Goal: Task Accomplishment & Management: Complete application form

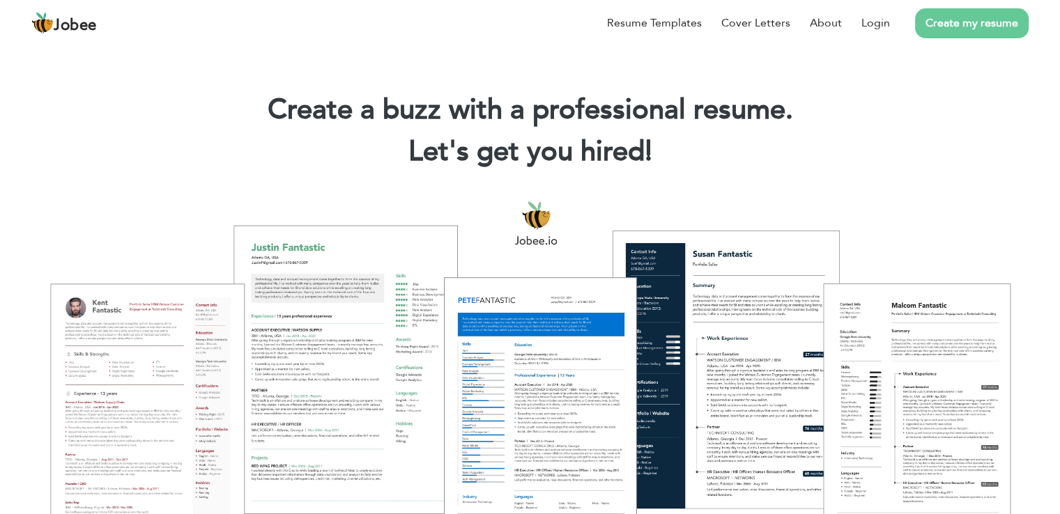
click at [1005, 208] on div at bounding box center [529, 364] width 1039 height 367
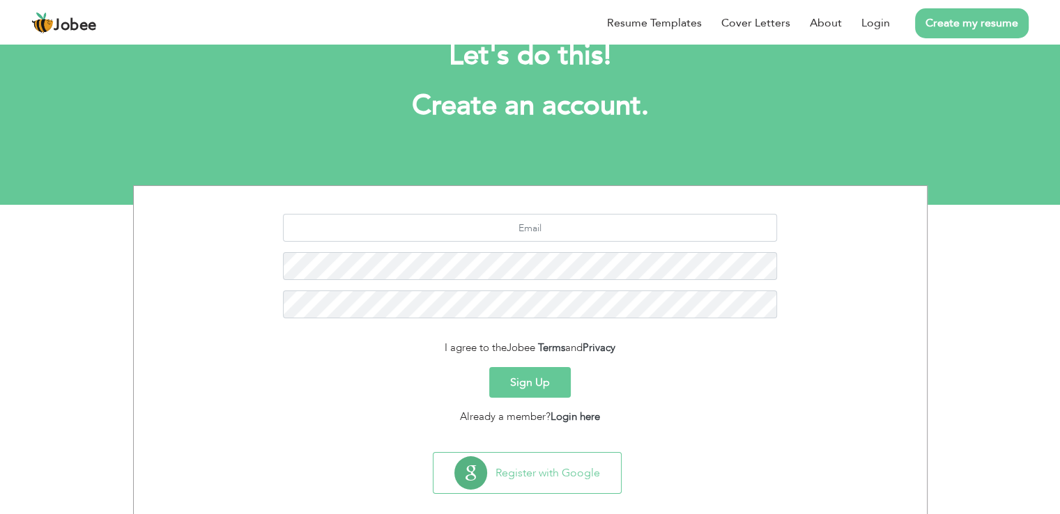
scroll to position [64, 0]
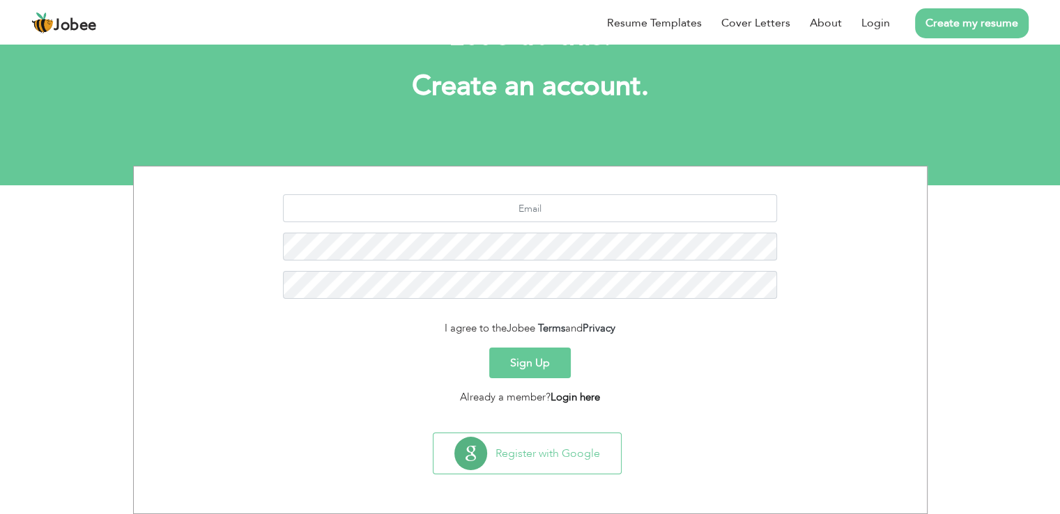
click at [571, 400] on link "Login here" at bounding box center [574, 397] width 49 height 14
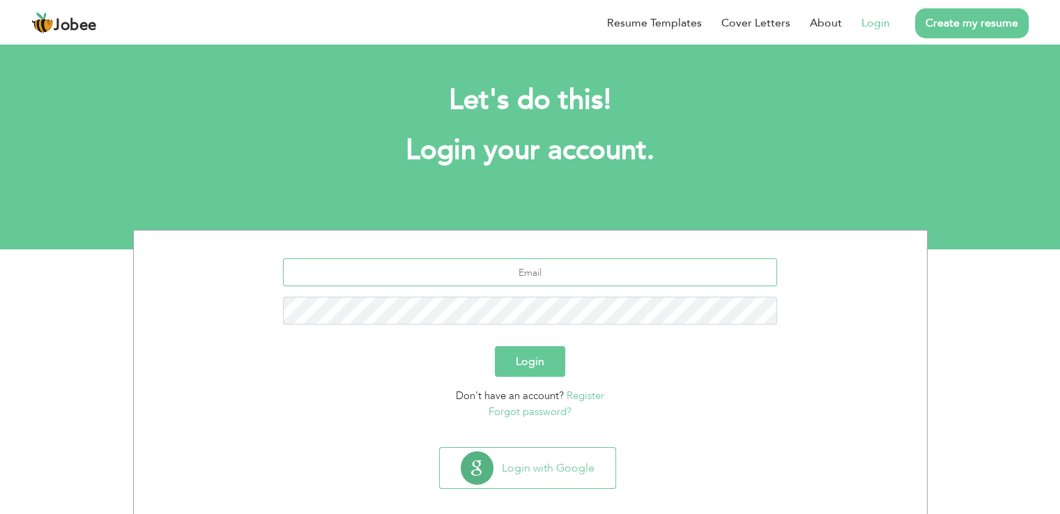
click at [502, 272] on input "text" at bounding box center [530, 272] width 494 height 28
type input "[EMAIL_ADDRESS][DOMAIN_NAME]"
click at [540, 353] on button "Login" at bounding box center [530, 361] width 70 height 31
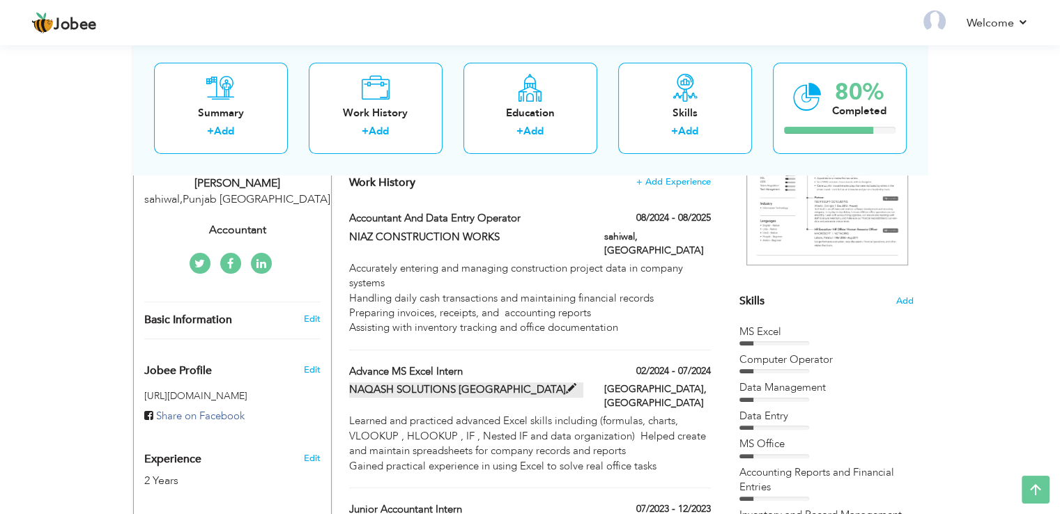
scroll to position [209, 0]
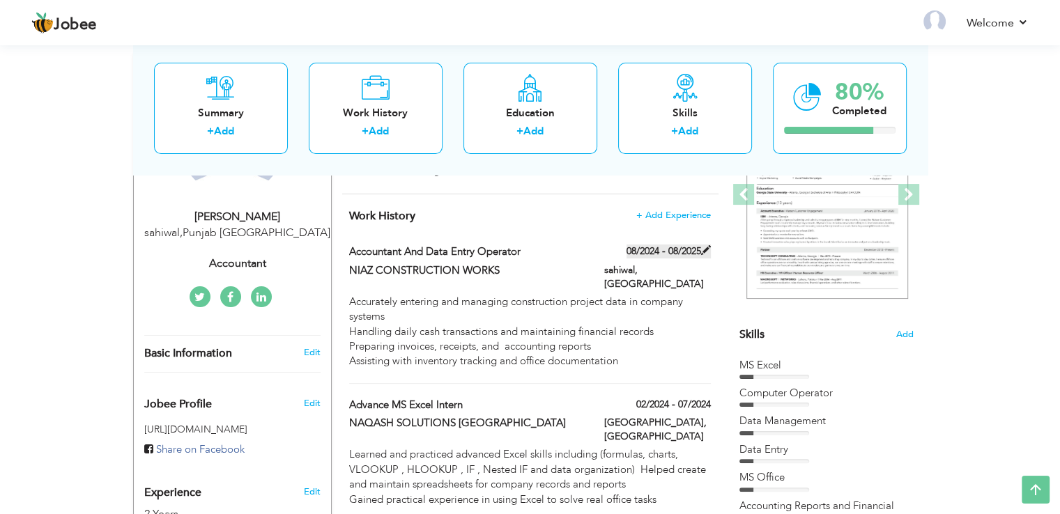
click at [700, 249] on label "08/2024 - 08/2025" at bounding box center [668, 252] width 84 height 14
type input "Accountant and Data Entry Operator"
type input "NIAZ CONSTRUCTION WORKS"
type input "08/2024"
type input "08/2025"
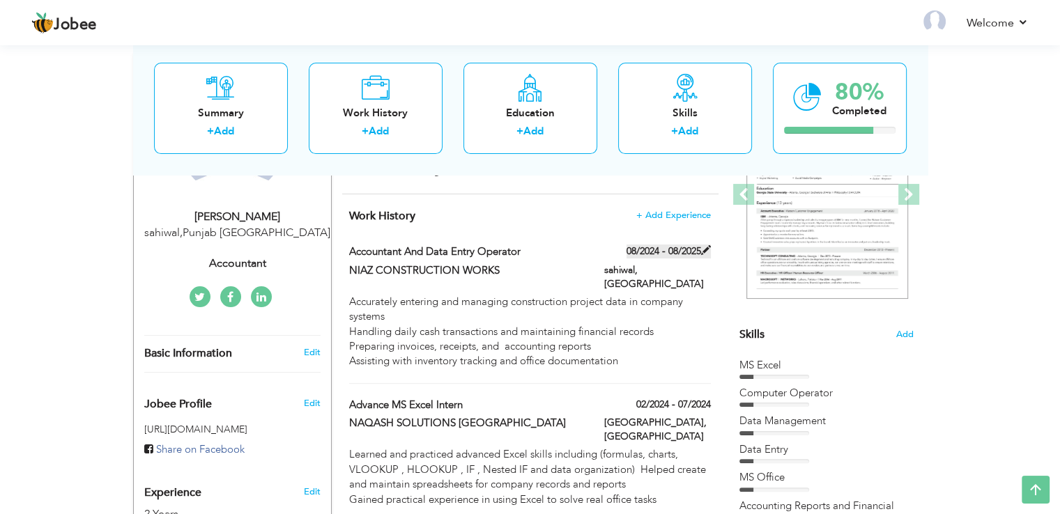
type input "Pakistan"
type input "sahiwal"
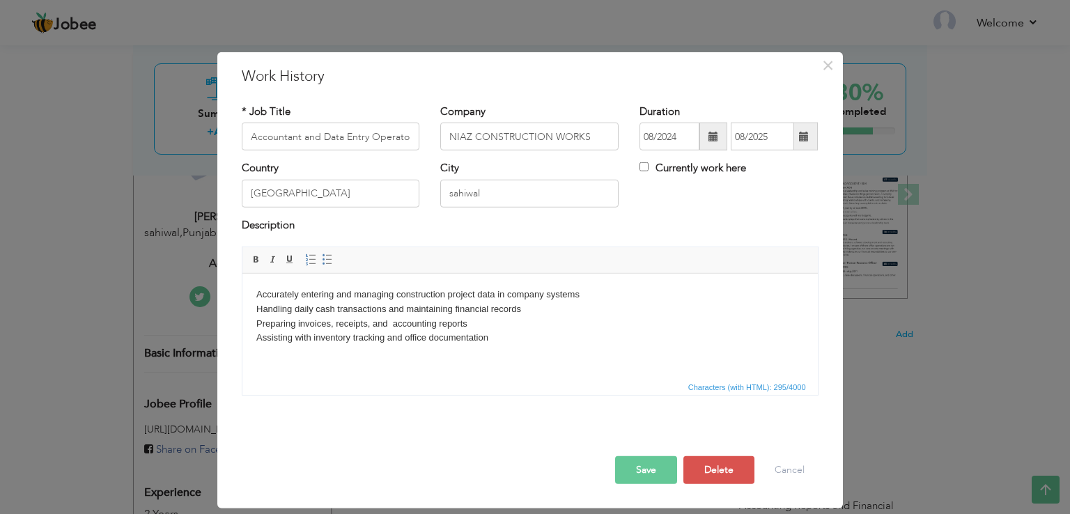
click at [713, 137] on span at bounding box center [714, 137] width 10 height 10
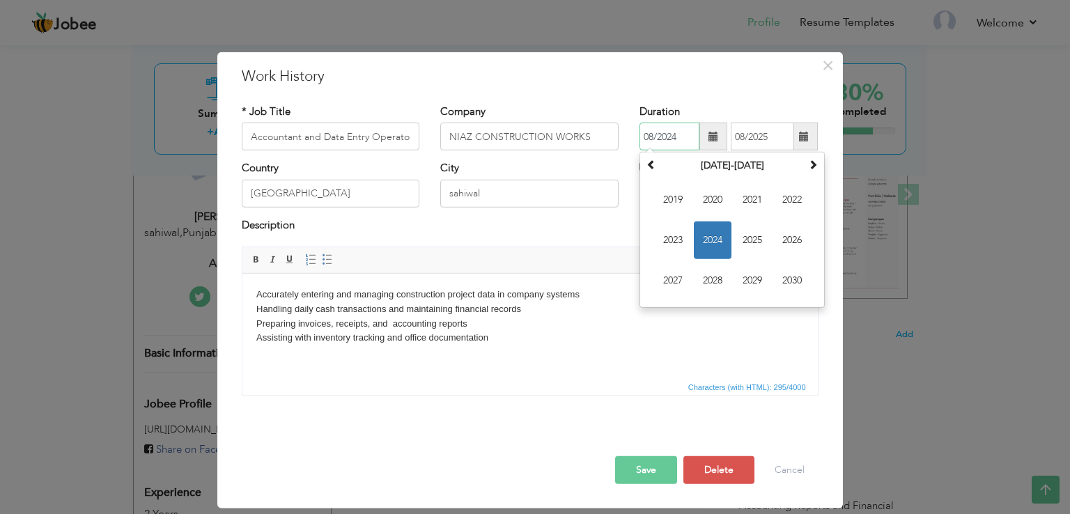
click at [712, 239] on span "2024" at bounding box center [713, 241] width 38 height 38
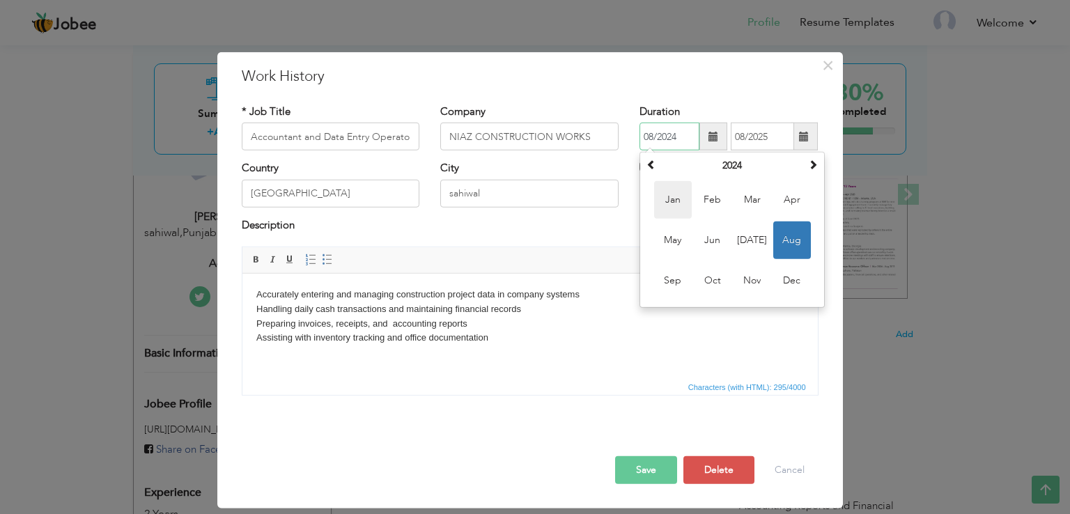
click at [679, 199] on span "Jan" at bounding box center [673, 200] width 38 height 38
type input "01/2024"
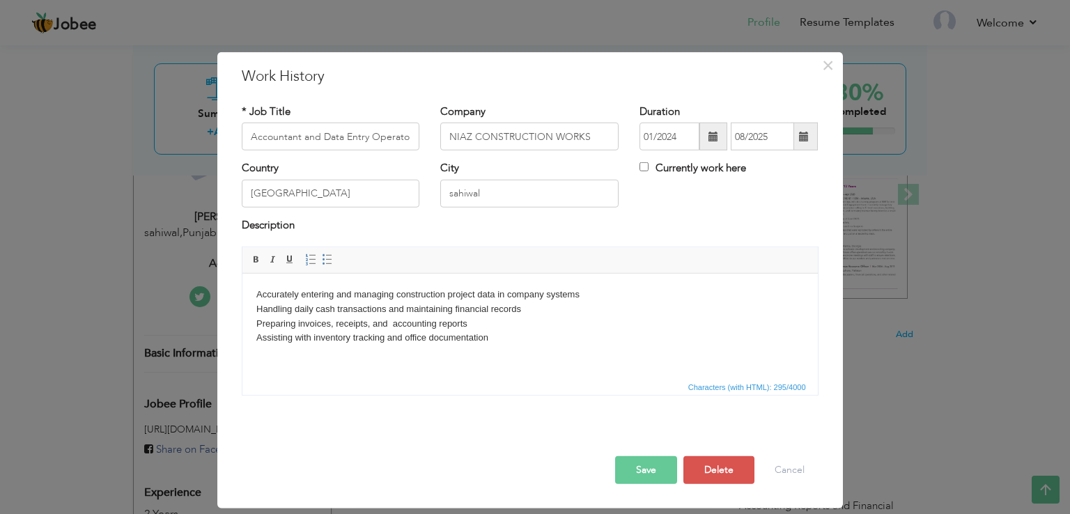
click at [644, 466] on button "Save" at bounding box center [646, 470] width 62 height 28
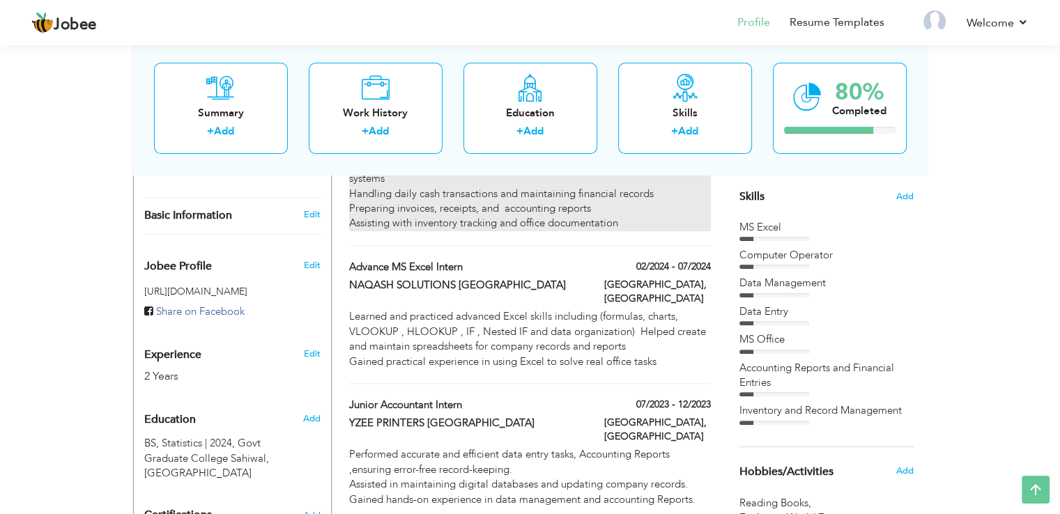
scroll to position [348, 0]
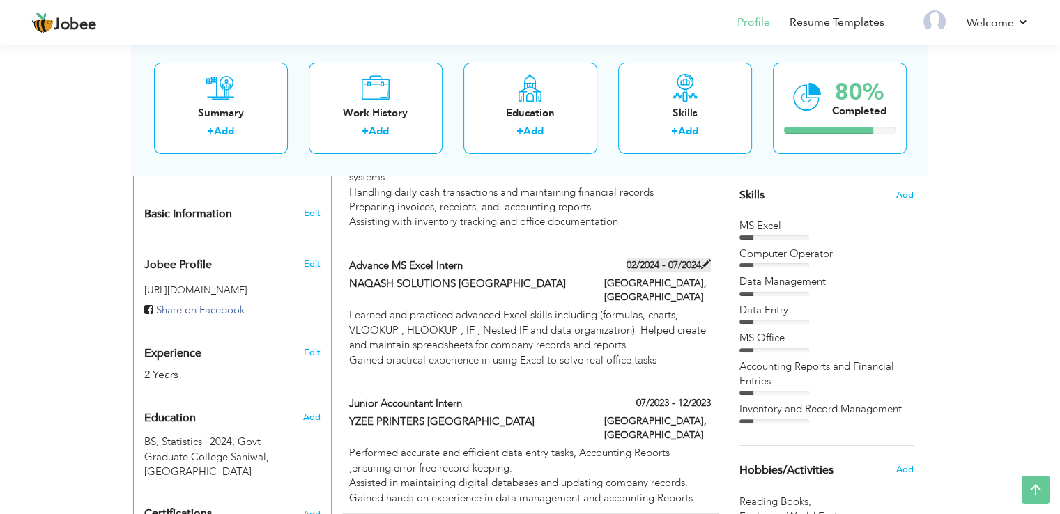
click at [705, 259] on span at bounding box center [706, 264] width 10 height 10
type input "Advance MS Excel Intern"
type input "NAQASH SOLUTIONS [GEOGRAPHIC_DATA]"
type input "02/2024"
type input "07/2024"
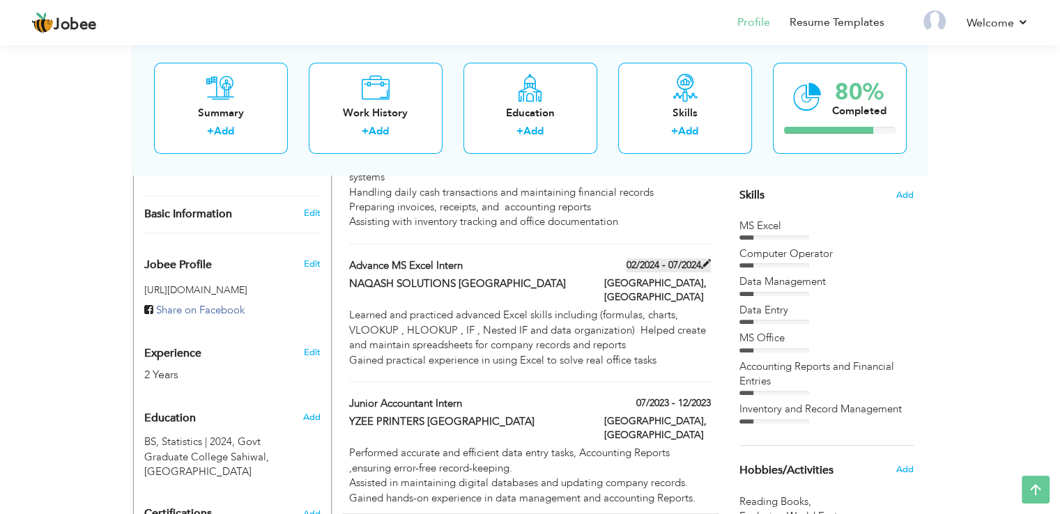
type input "[GEOGRAPHIC_DATA]"
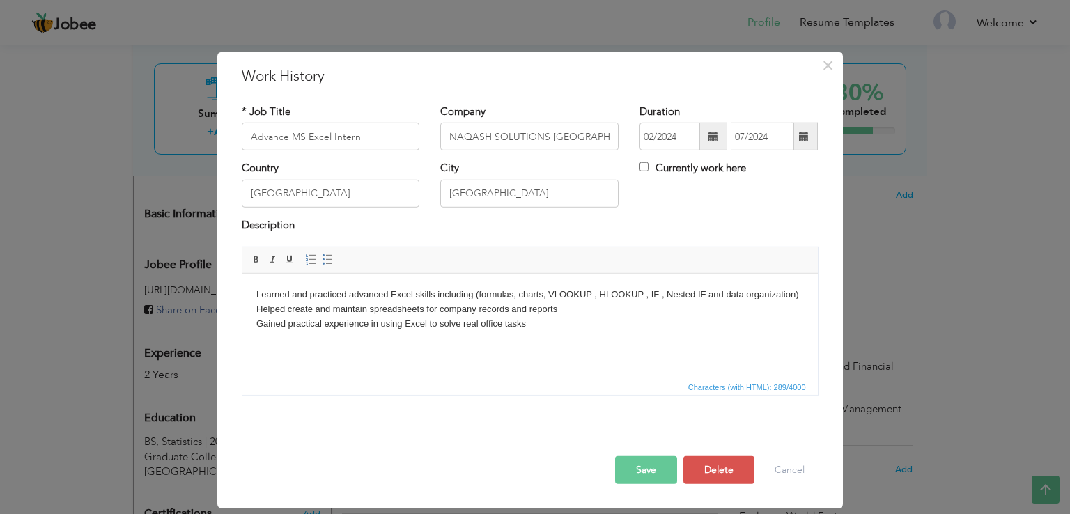
click at [710, 134] on span at bounding box center [714, 137] width 10 height 10
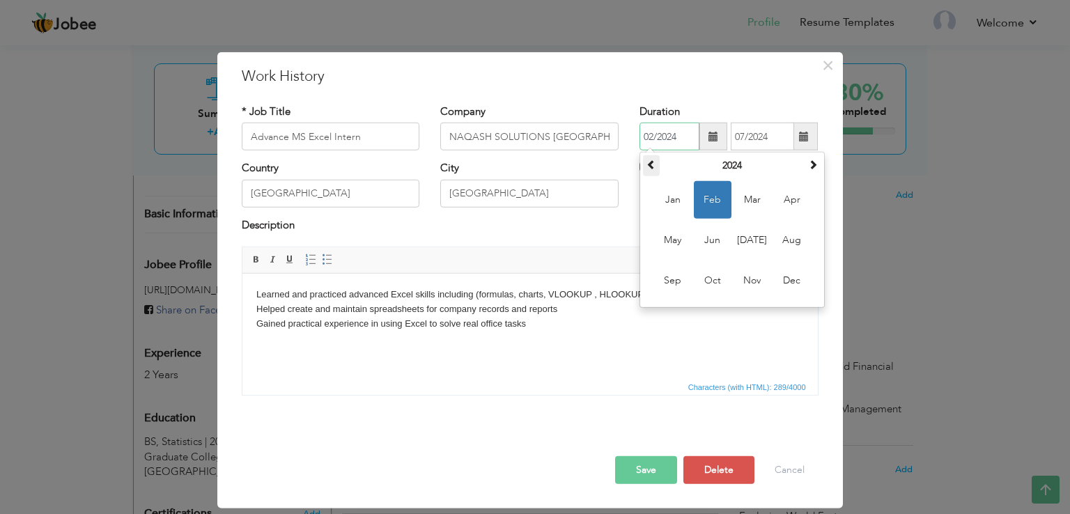
click at [649, 162] on span at bounding box center [652, 165] width 10 height 10
click at [711, 279] on span "Oct" at bounding box center [713, 281] width 38 height 38
type input "10/2023"
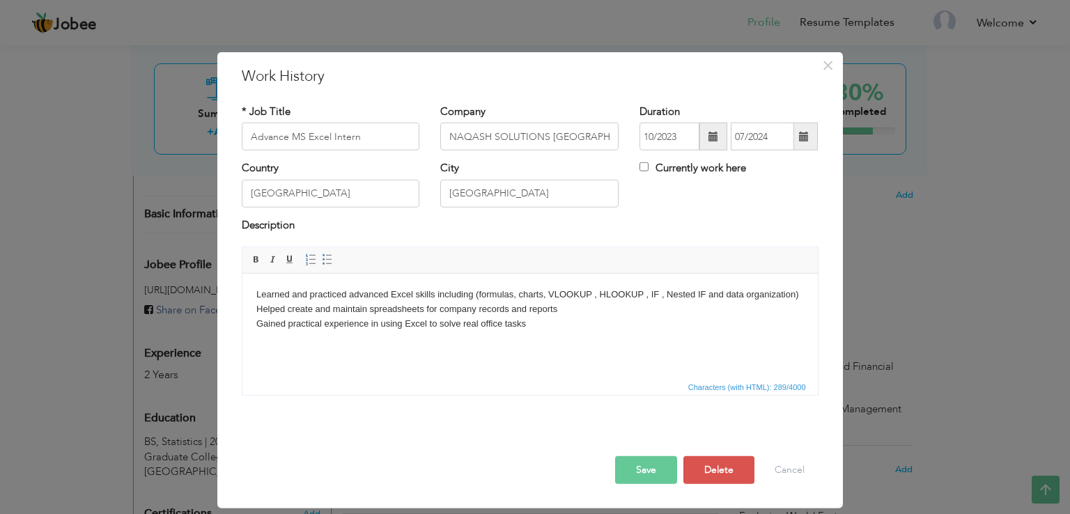
click at [805, 139] on span at bounding box center [804, 137] width 10 height 10
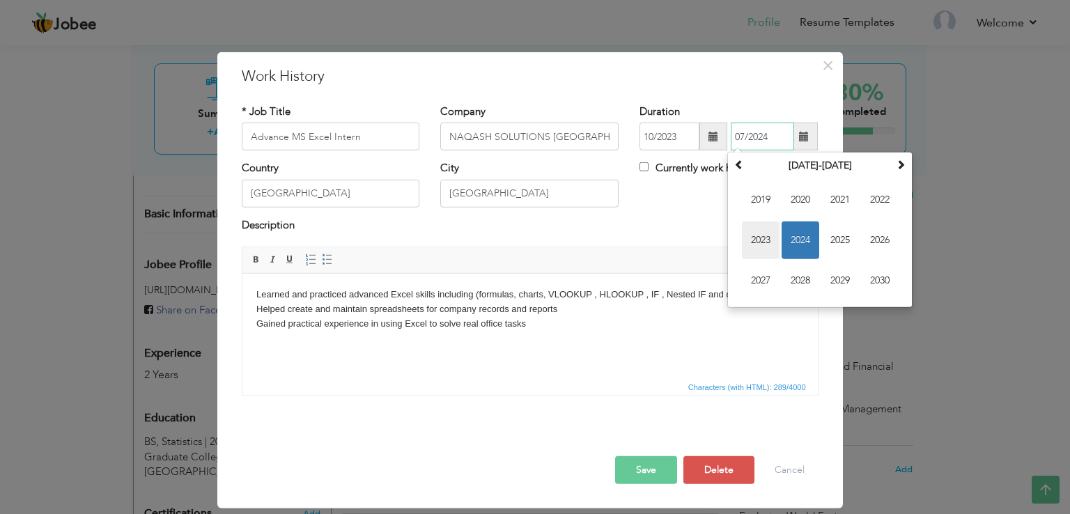
click at [765, 234] on span "2023" at bounding box center [761, 241] width 38 height 38
click at [874, 282] on span "Dec" at bounding box center [880, 281] width 38 height 38
type input "12/2023"
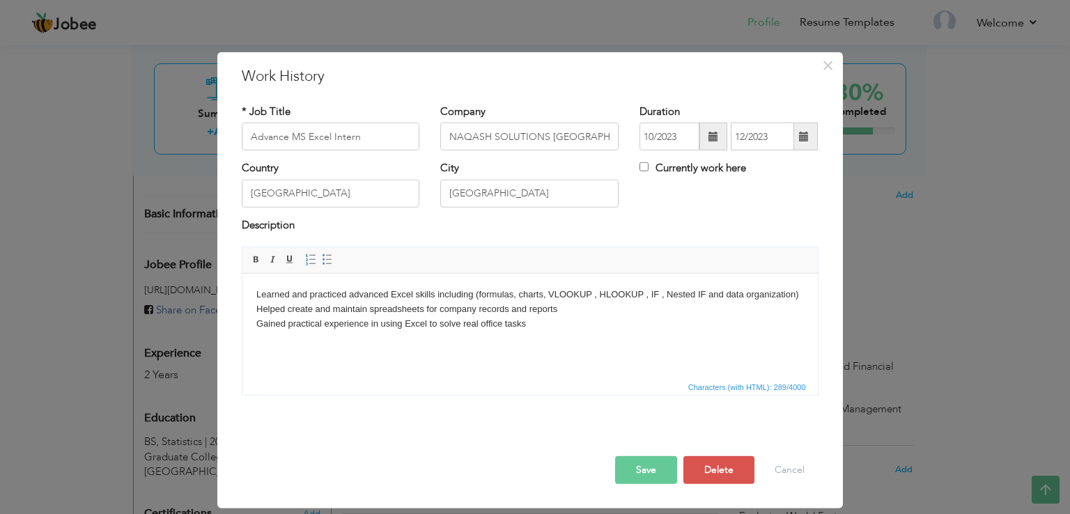
click at [655, 469] on button "Save" at bounding box center [646, 470] width 62 height 28
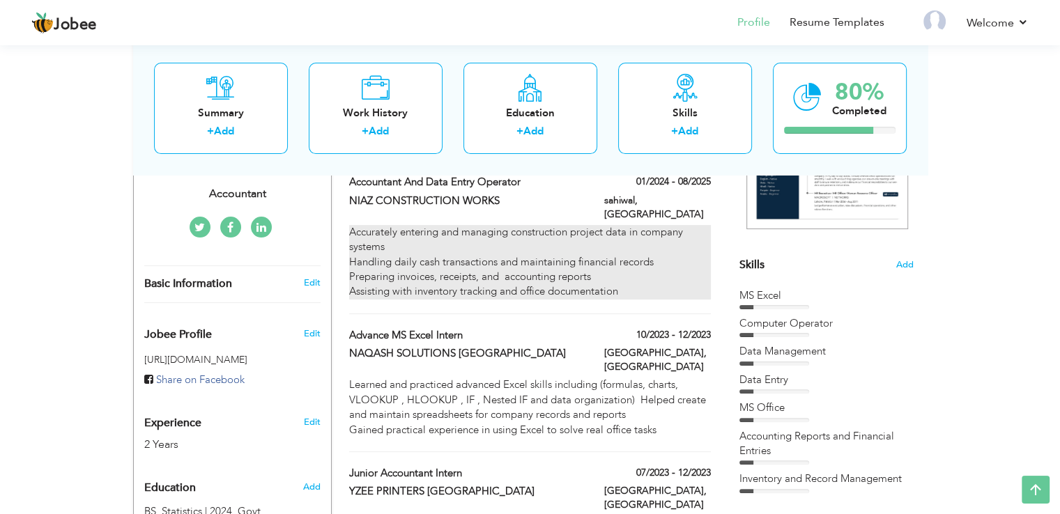
scroll to position [418, 0]
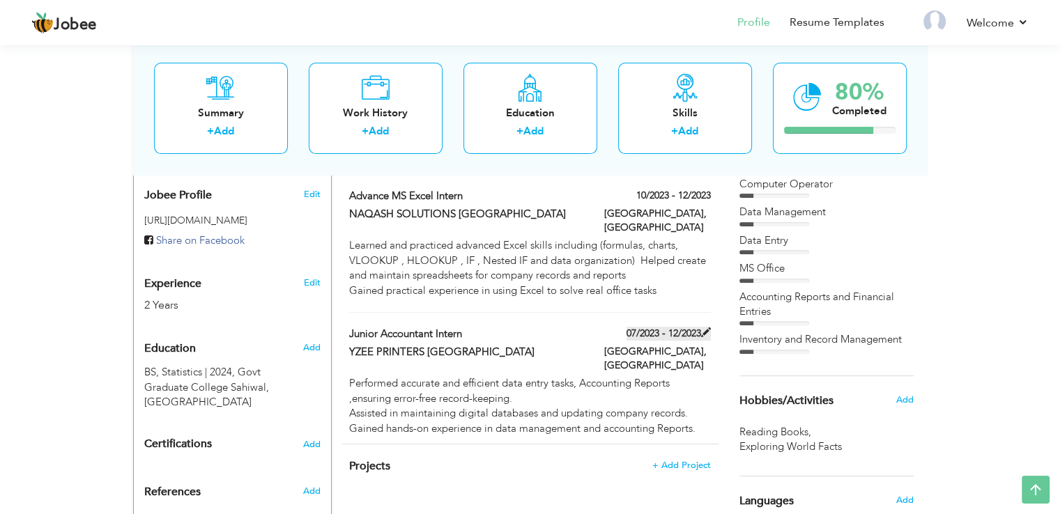
click at [706, 327] on span at bounding box center [706, 332] width 10 height 10
type input "Junior Accountant Intern"
type input "YZEE PRINTERS [GEOGRAPHIC_DATA]"
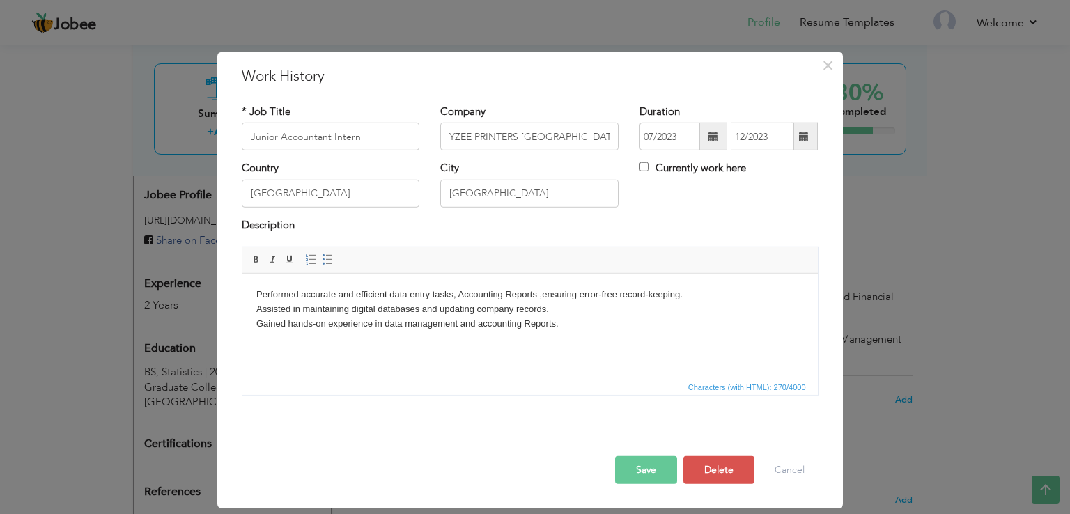
click at [713, 137] on span at bounding box center [714, 137] width 10 height 10
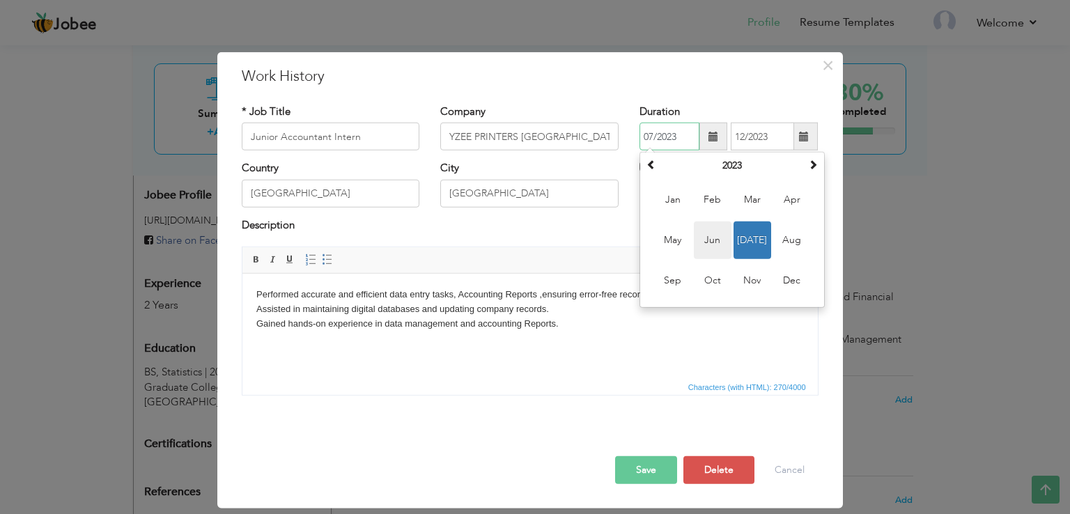
click at [718, 240] on span "Jun" at bounding box center [713, 241] width 38 height 38
type input "06/2023"
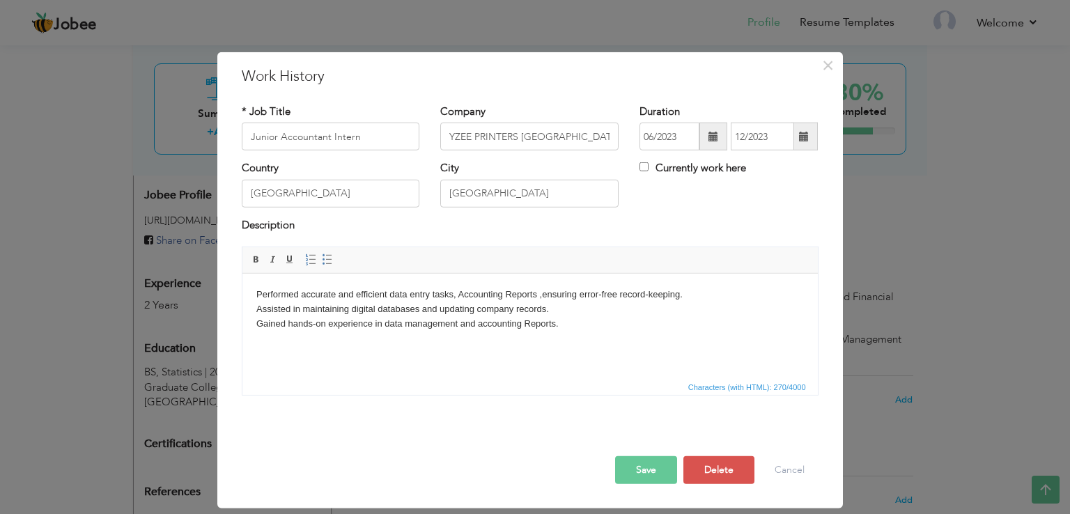
click at [805, 136] on span at bounding box center [804, 137] width 10 height 10
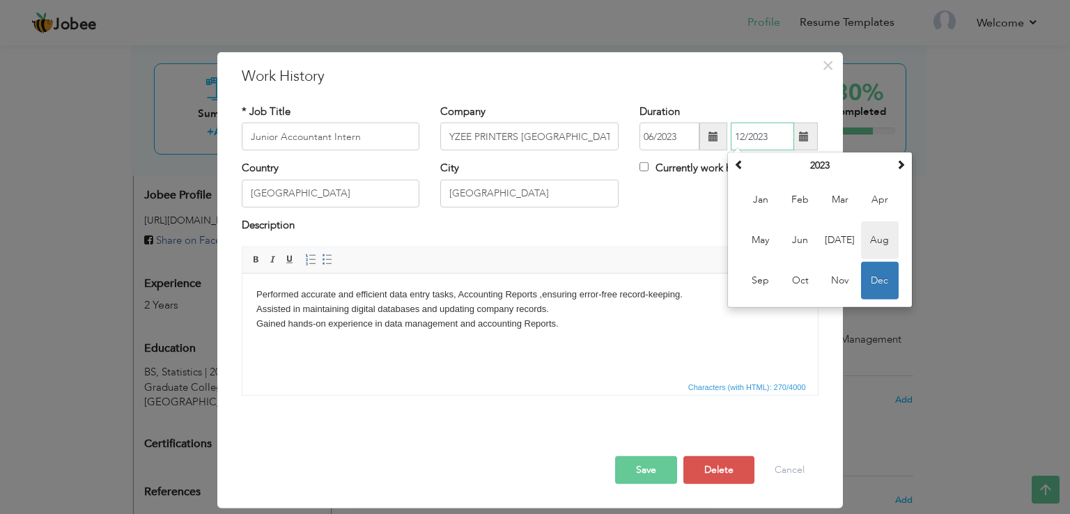
click at [877, 240] on span "Aug" at bounding box center [880, 241] width 38 height 38
type input "08/2023"
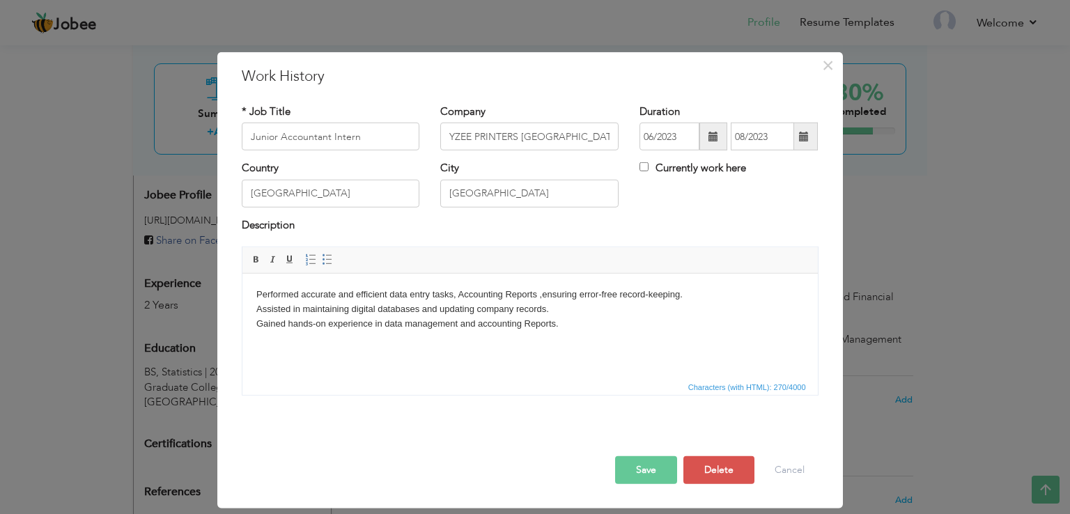
click at [652, 466] on button "Save" at bounding box center [646, 470] width 62 height 28
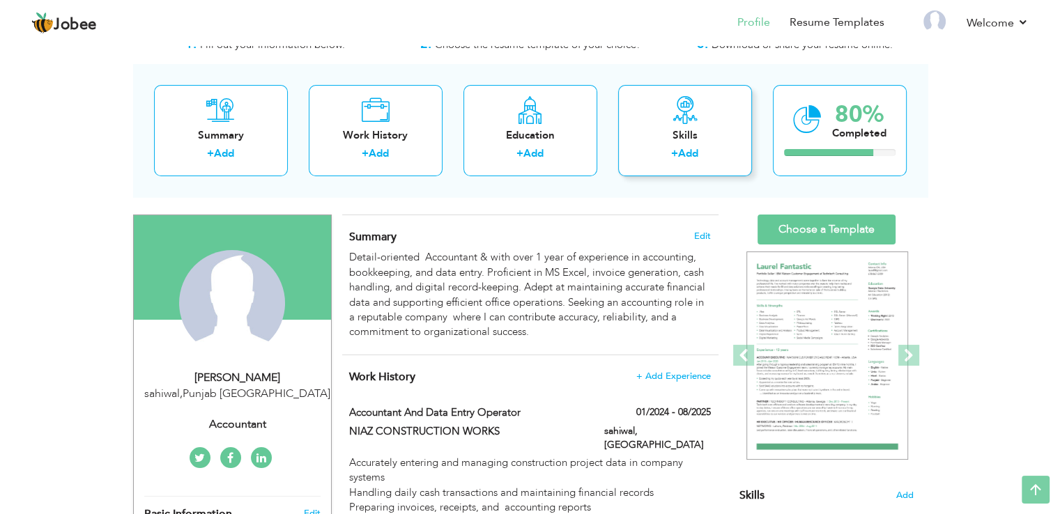
scroll to position [0, 0]
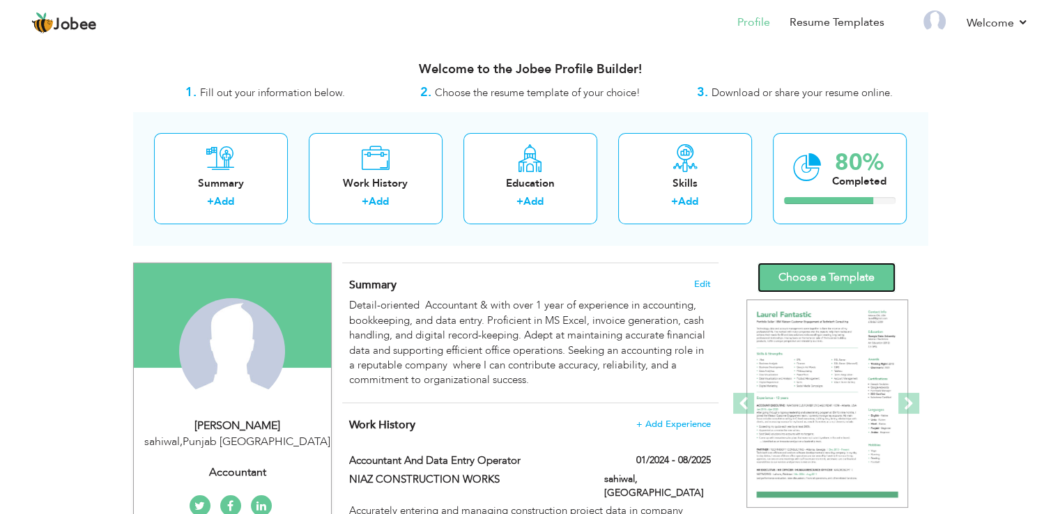
click at [821, 279] on link "Choose a Template" at bounding box center [826, 278] width 138 height 30
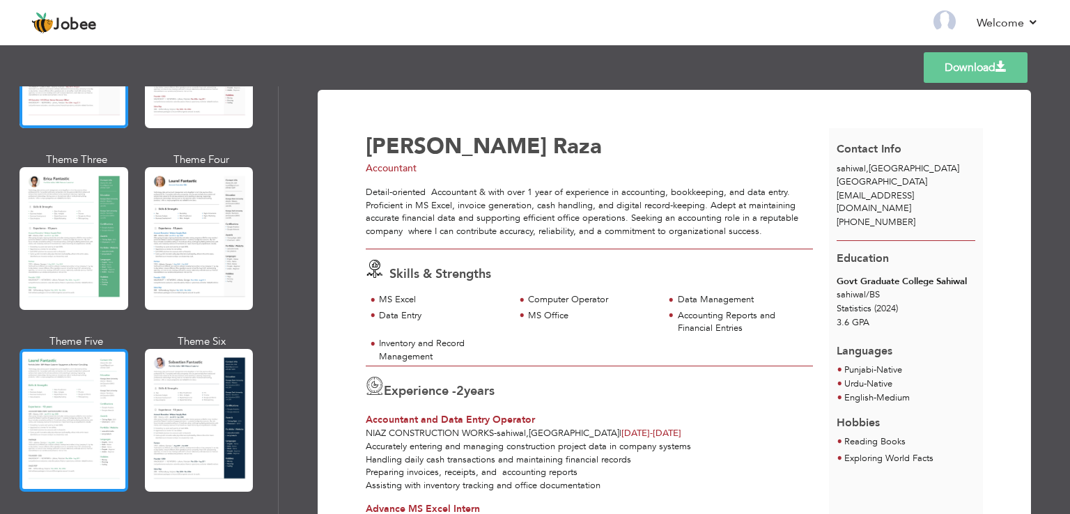
scroll to position [348, 0]
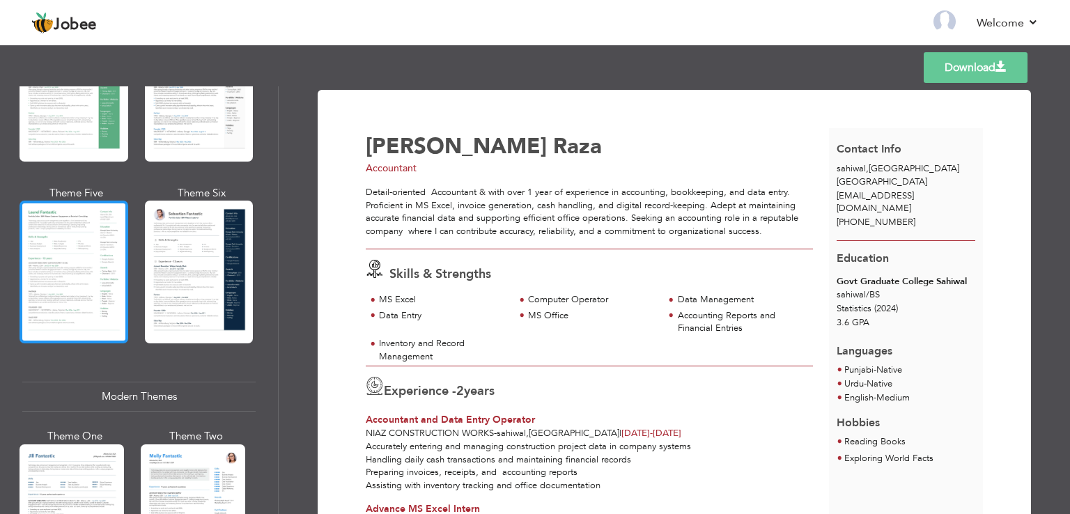
click at [85, 302] on div at bounding box center [74, 272] width 109 height 143
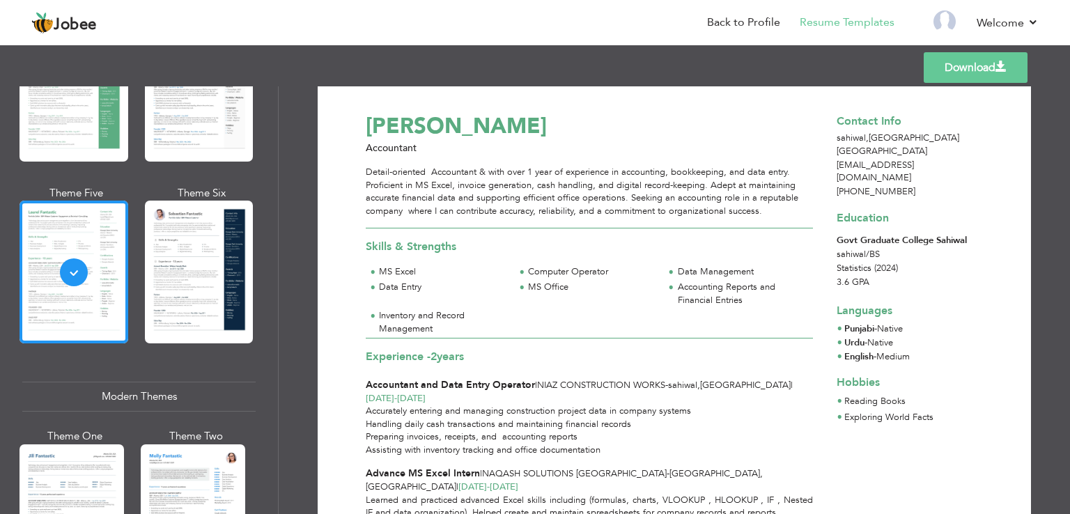
scroll to position [0, 0]
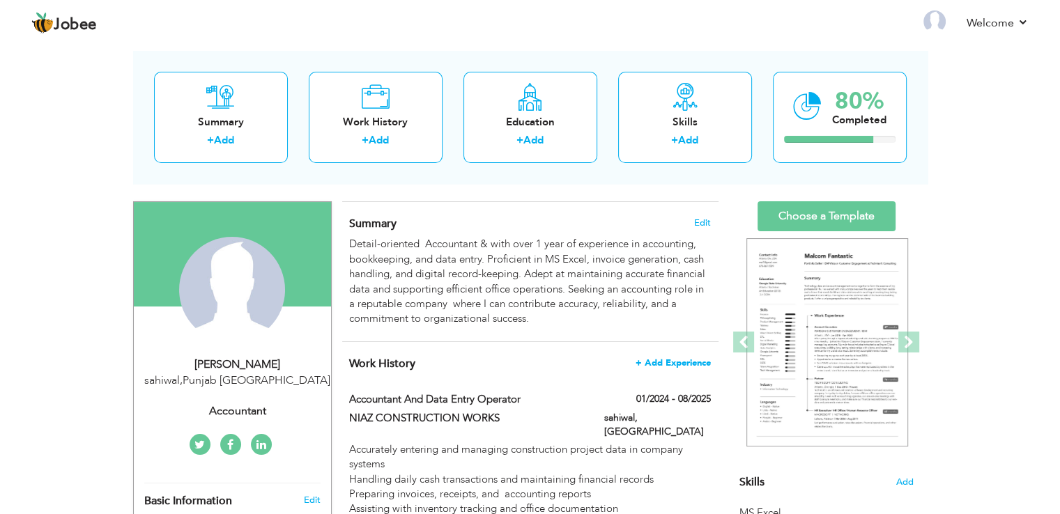
scroll to position [70, 0]
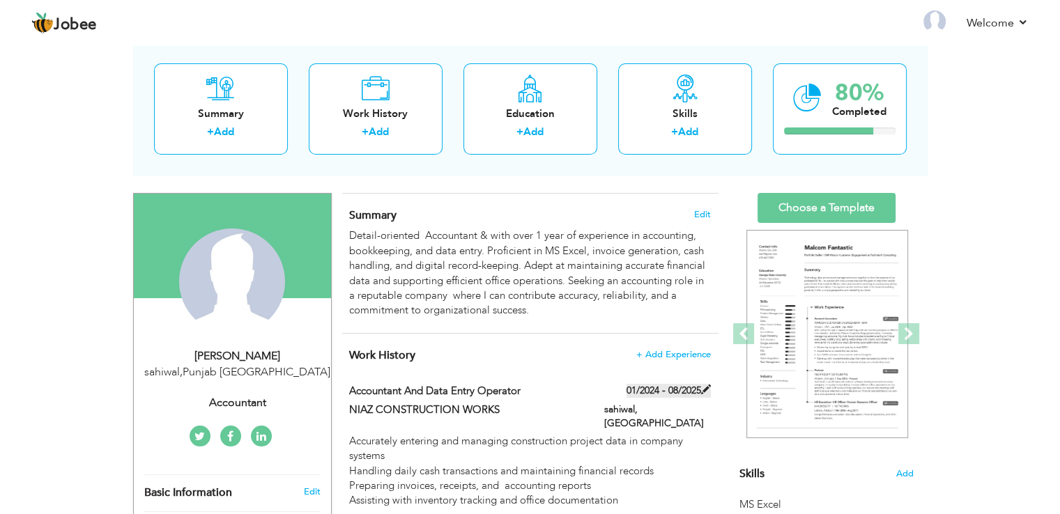
click at [705, 388] on span at bounding box center [706, 390] width 10 height 10
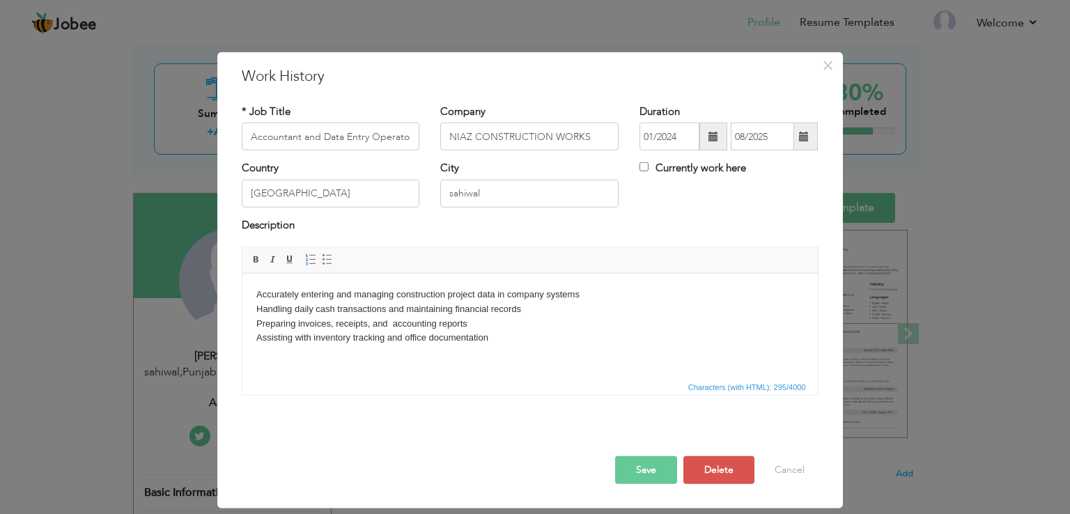
click at [807, 137] on span at bounding box center [804, 137] width 10 height 10
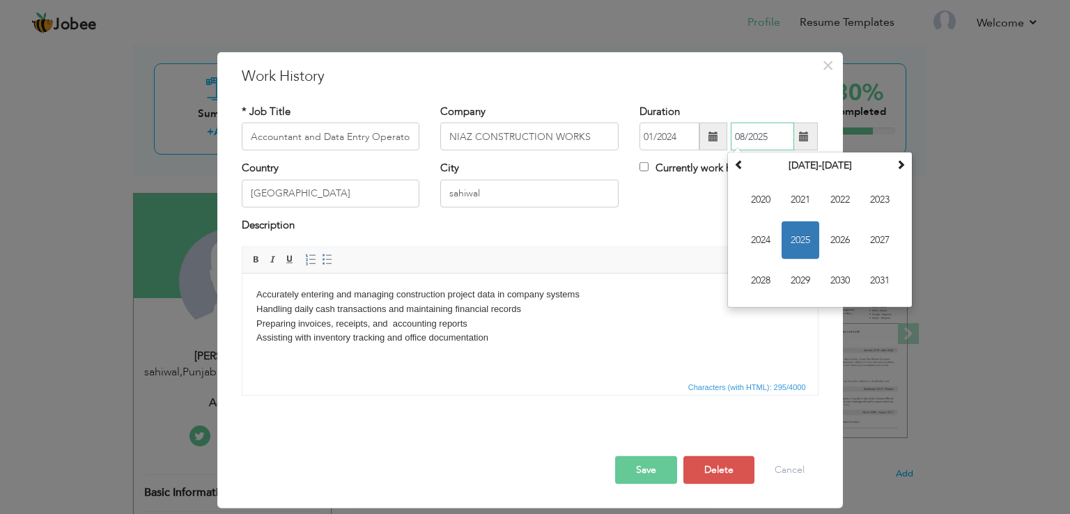
click at [797, 246] on span "2025" at bounding box center [801, 241] width 38 height 38
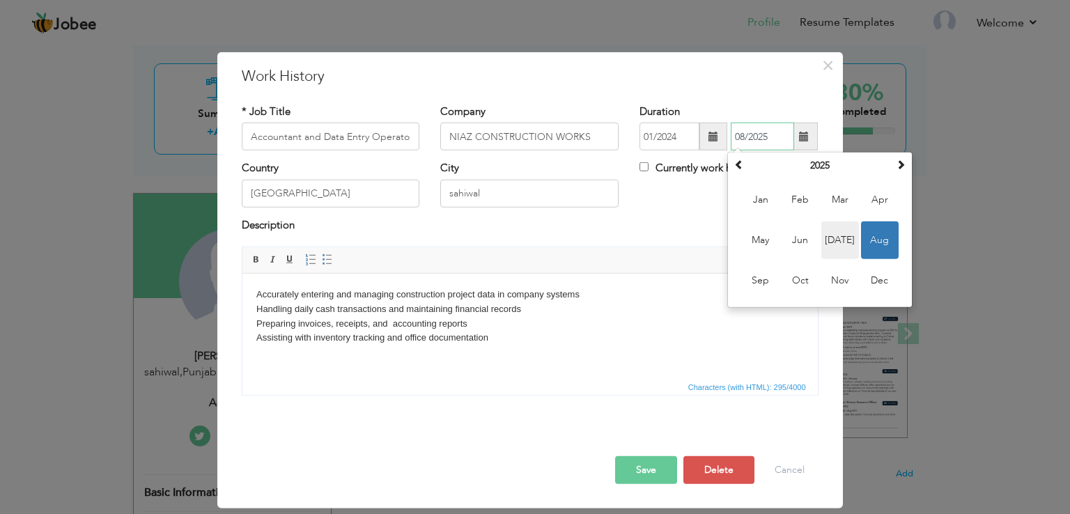
click at [842, 237] on span "Jul" at bounding box center [840, 241] width 38 height 38
type input "07/2025"
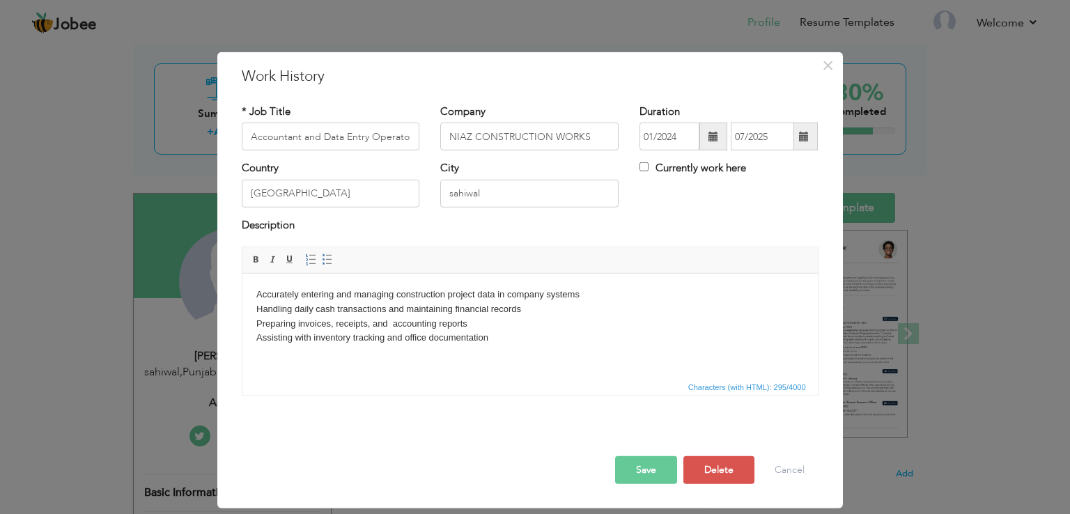
click at [649, 467] on button "Save" at bounding box center [646, 470] width 62 height 28
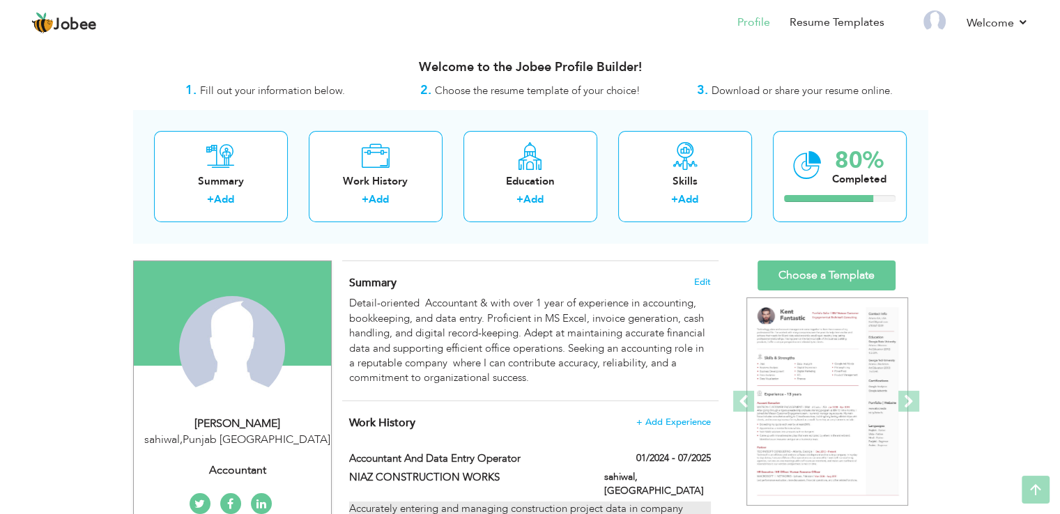
scroll to position [0, 0]
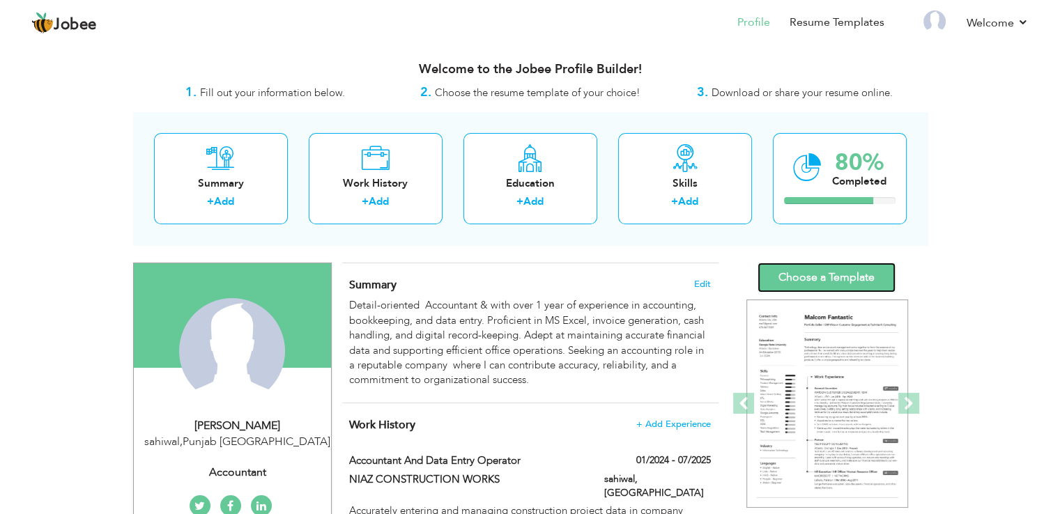
click at [817, 271] on link "Choose a Template" at bounding box center [826, 278] width 138 height 30
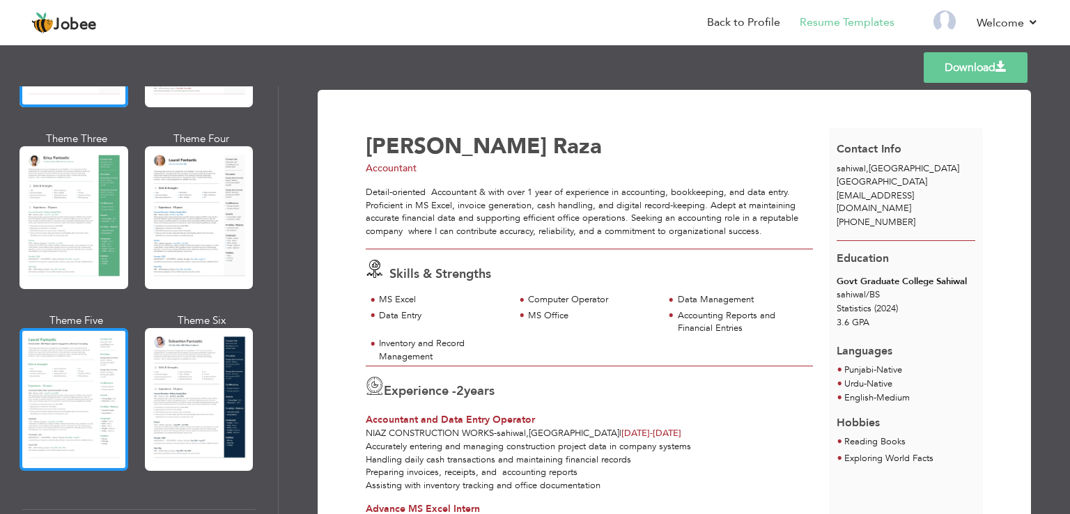
scroll to position [279, 0]
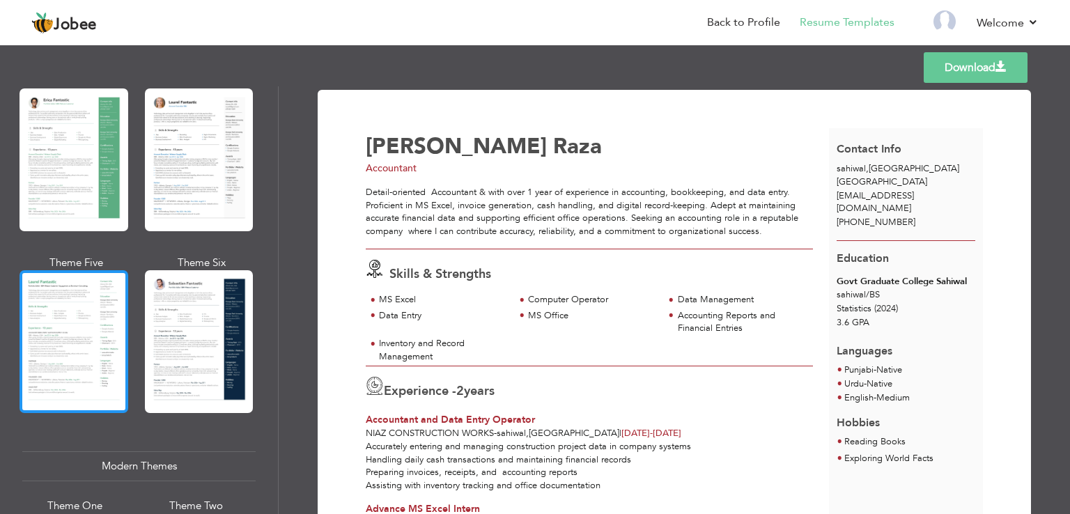
click at [59, 337] on div at bounding box center [74, 341] width 109 height 143
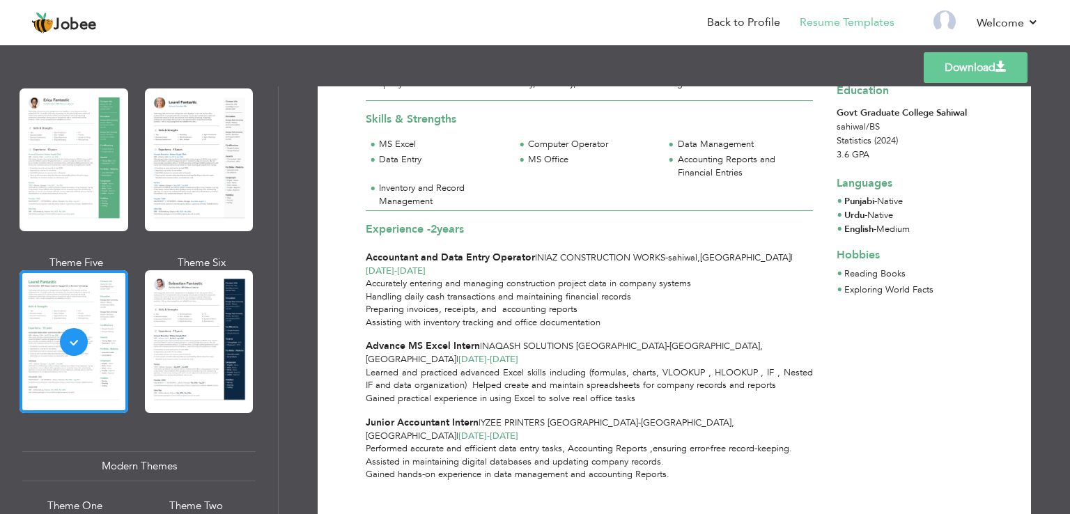
scroll to position [156, 0]
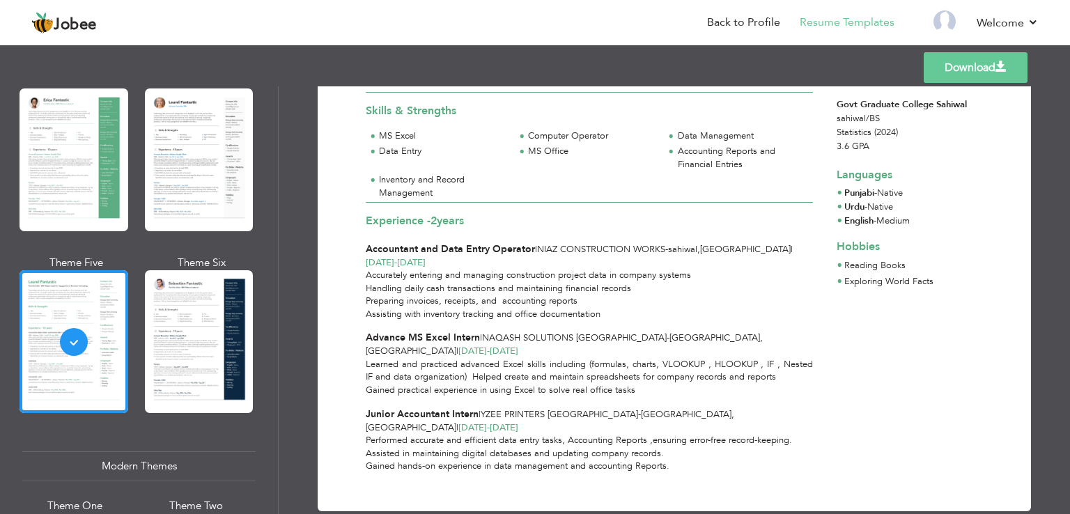
click at [984, 66] on link "Download" at bounding box center [976, 67] width 104 height 31
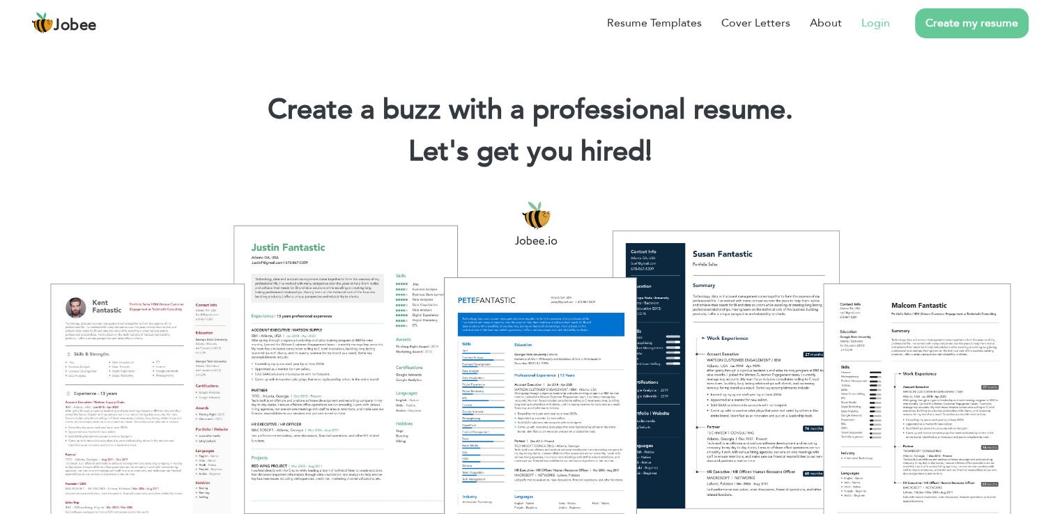
click at [868, 20] on link "Login" at bounding box center [875, 23] width 29 height 17
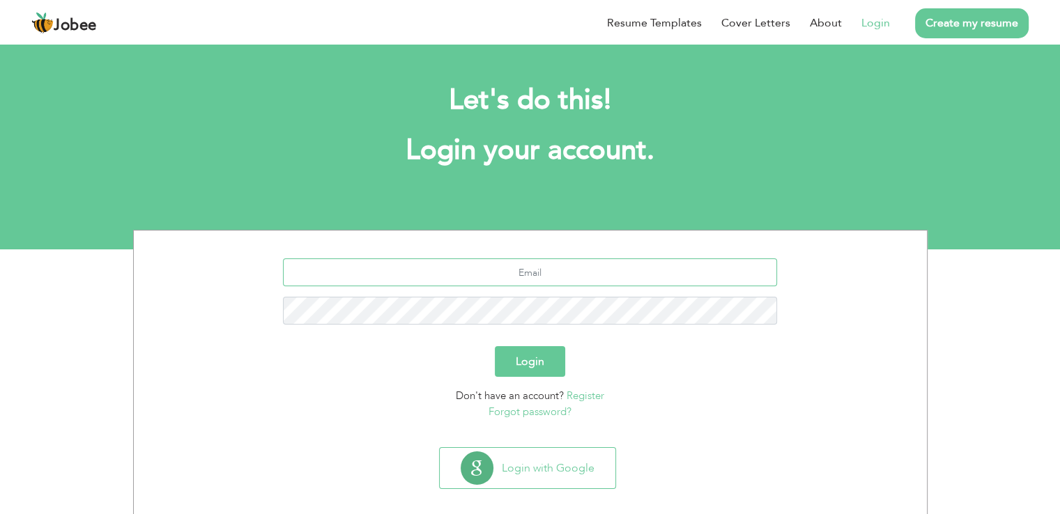
click at [543, 276] on input "text" at bounding box center [530, 272] width 494 height 28
type input "[EMAIL_ADDRESS][DOMAIN_NAME]"
click at [495, 346] on button "Login" at bounding box center [530, 361] width 70 height 31
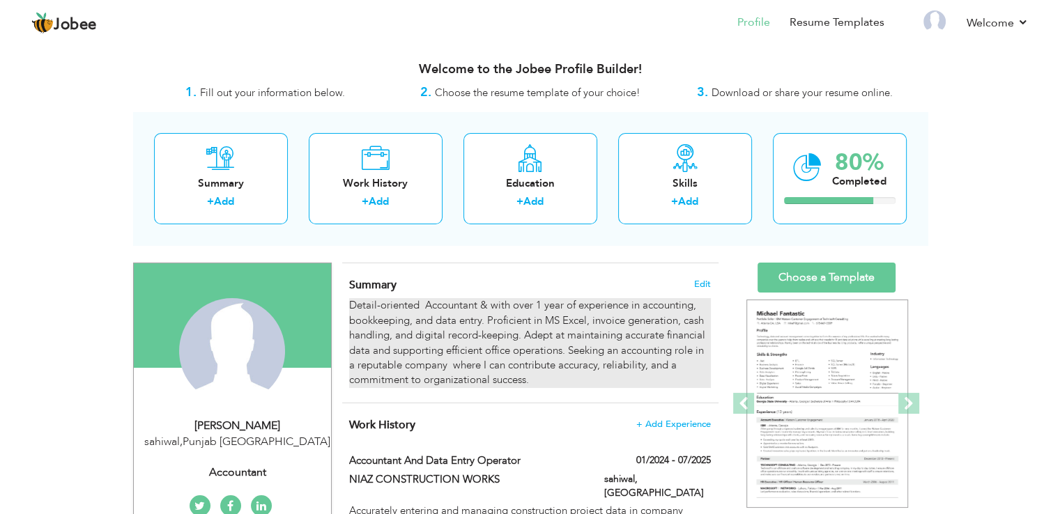
click at [542, 302] on div "Detail-oriented Accountant & with over 1 year of experience in accounting, book…" at bounding box center [529, 343] width 361 height 90
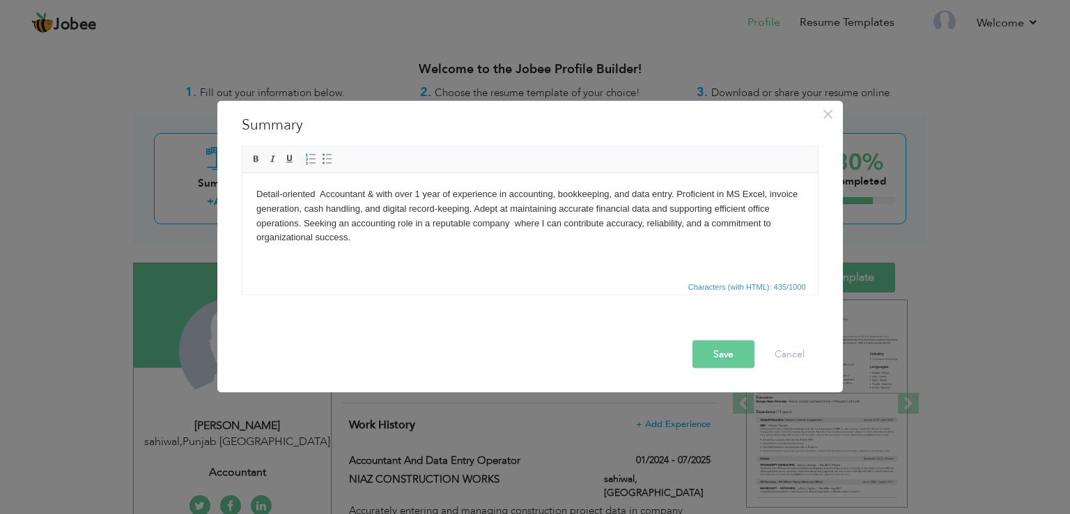
click at [417, 192] on body "Detail-oriented Accountant & with over 1 year of experience in accounting, book…" at bounding box center [530, 216] width 548 height 58
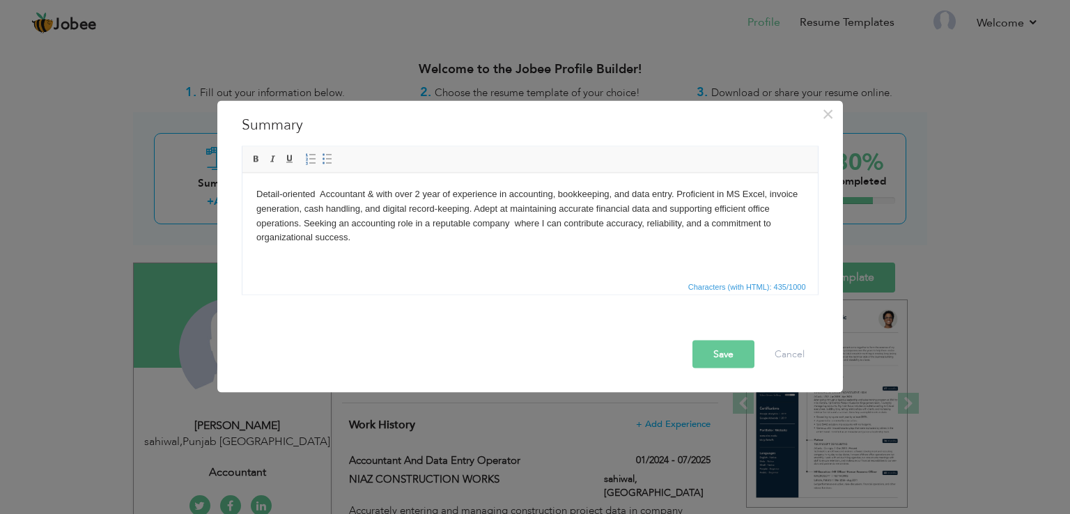
click at [739, 350] on button "Save" at bounding box center [724, 355] width 62 height 28
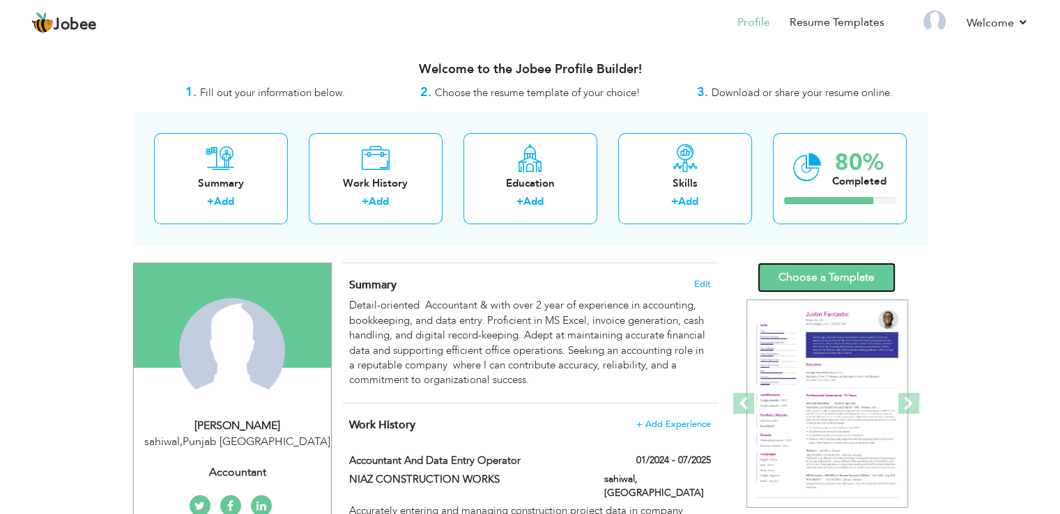
click at [817, 270] on link "Choose a Template" at bounding box center [826, 278] width 138 height 30
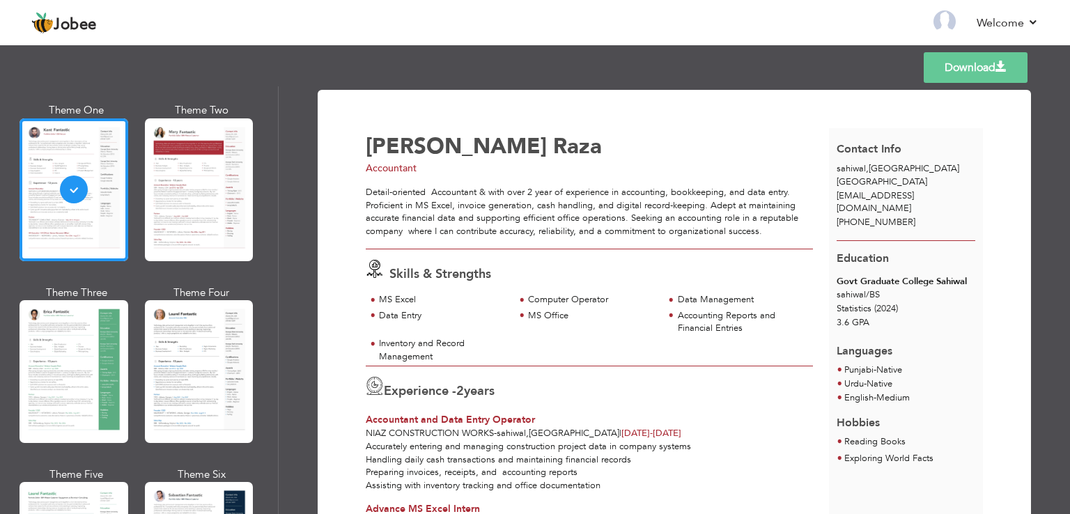
scroll to position [139, 0]
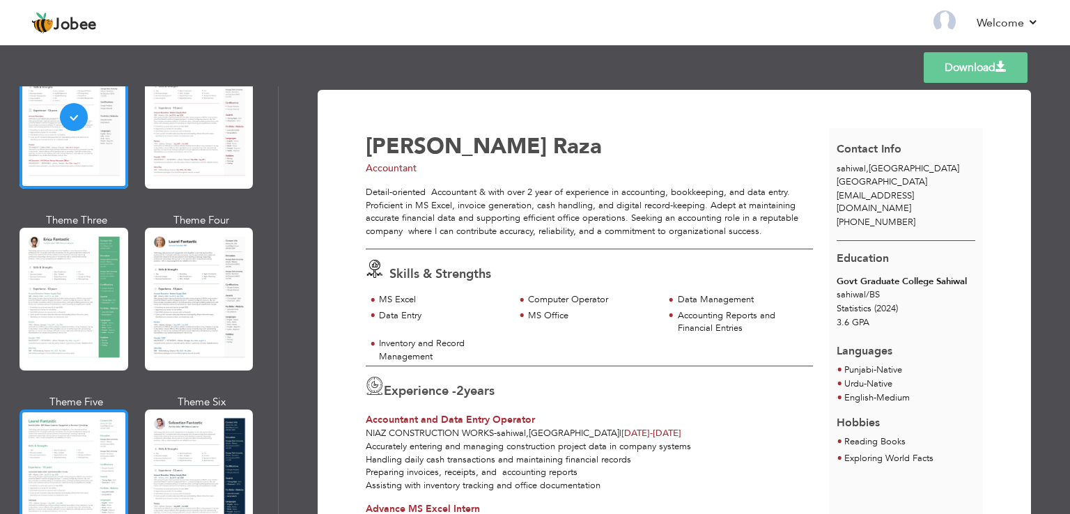
click at [84, 438] on div at bounding box center [74, 481] width 109 height 143
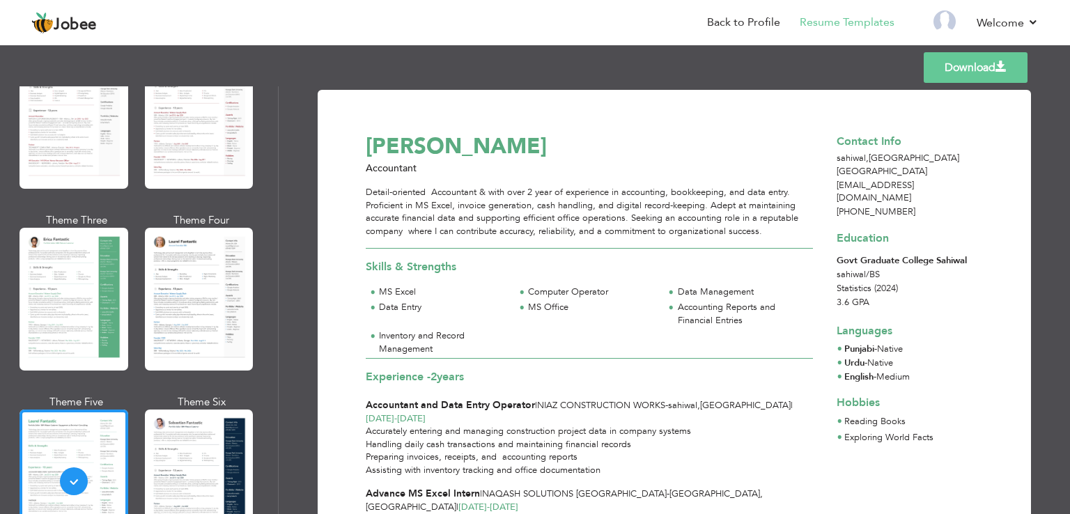
click at [971, 69] on link "Download" at bounding box center [976, 67] width 104 height 31
